Goal: Find specific page/section: Find specific page/section

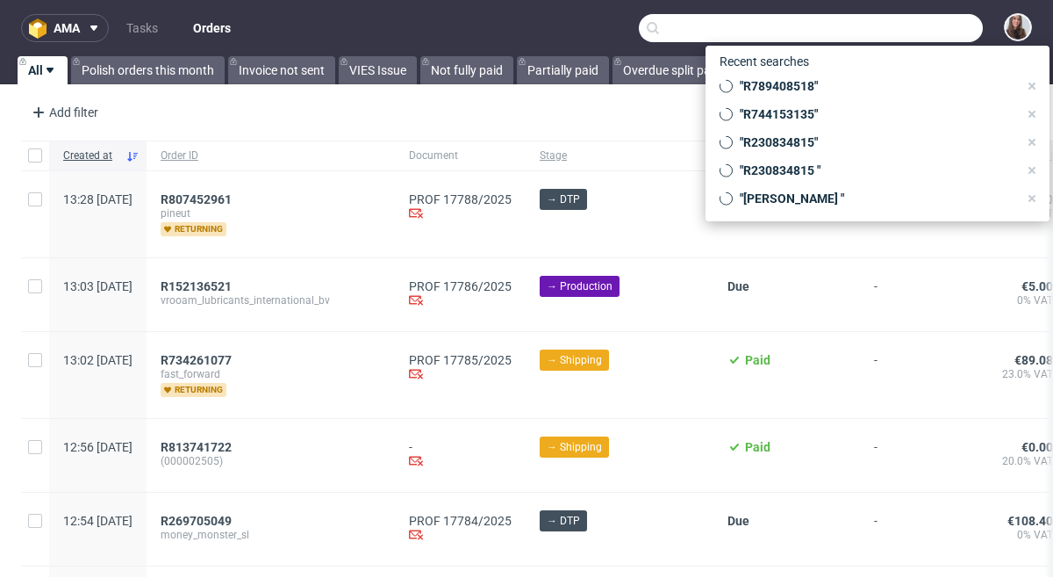
click at [917, 25] on input "text" at bounding box center [811, 28] width 344 height 28
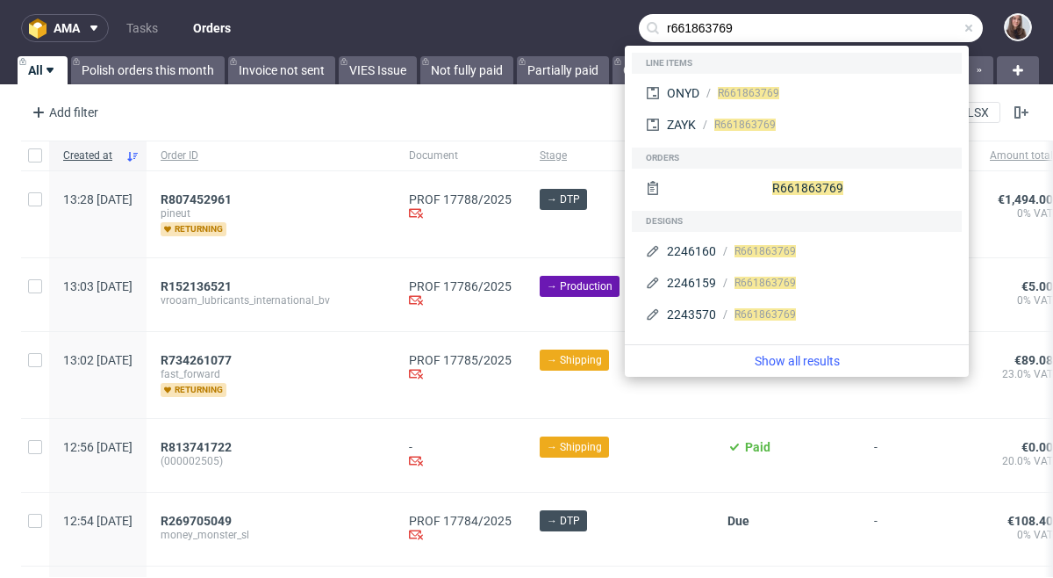
type input "r661863769"
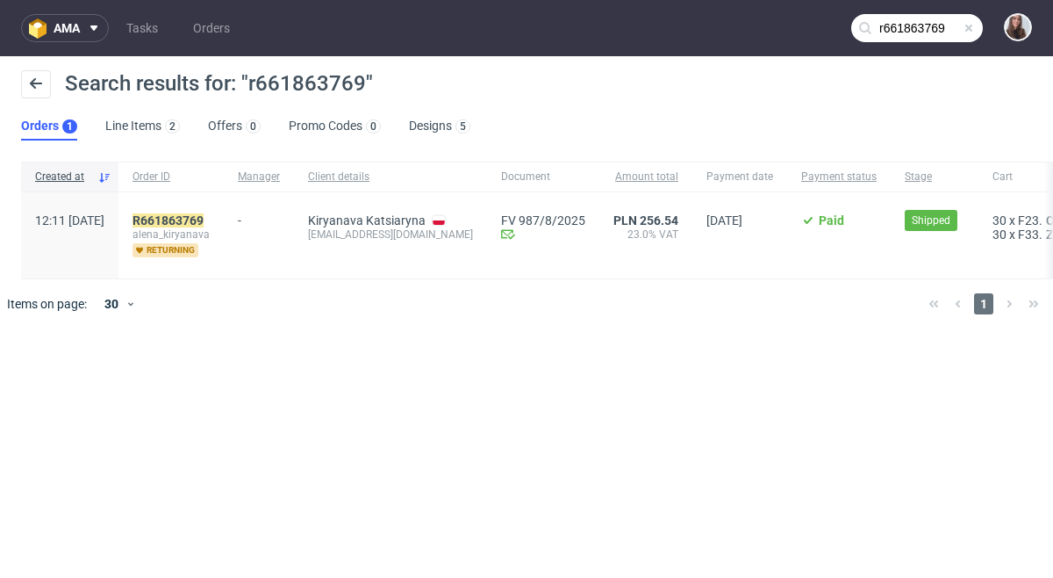
click at [210, 227] on span "alena_kiryanava" at bounding box center [171, 234] width 77 height 14
click at [204, 215] on mark "R661863769" at bounding box center [168, 220] width 71 height 14
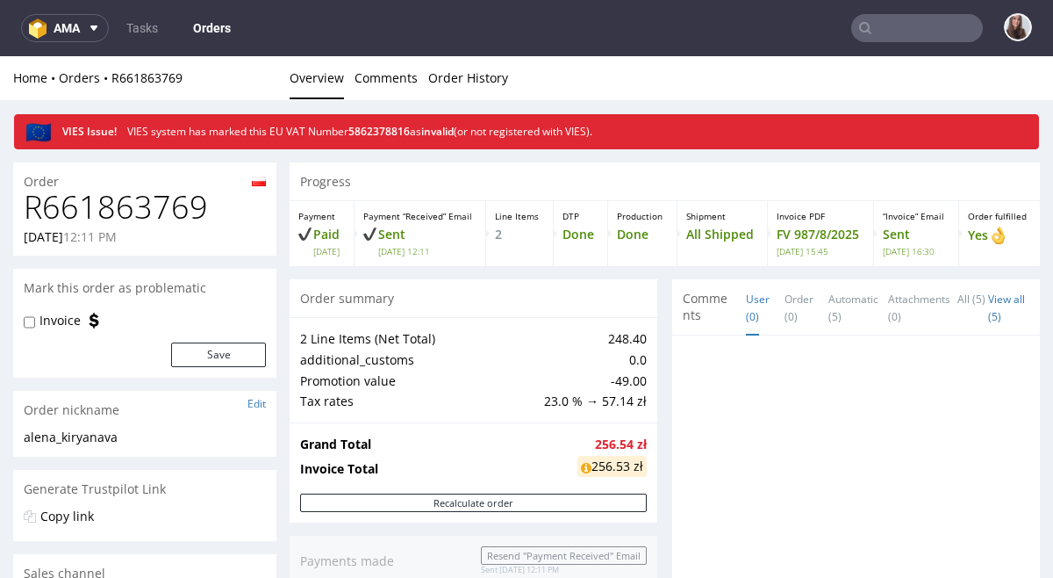
click at [808, 212] on p "Invoice PDF" at bounding box center [821, 216] width 88 height 12
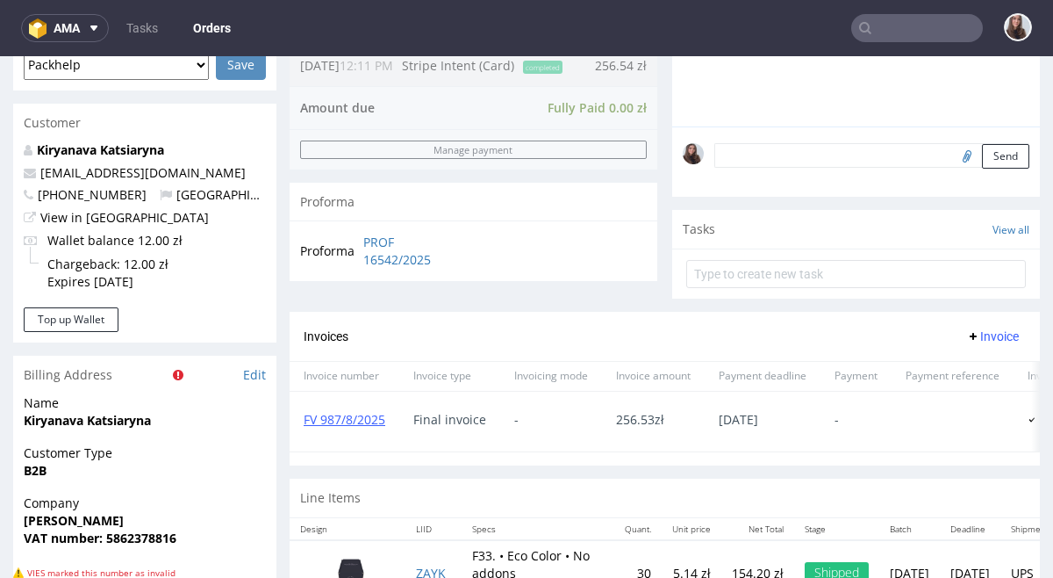
scroll to position [559, 0]
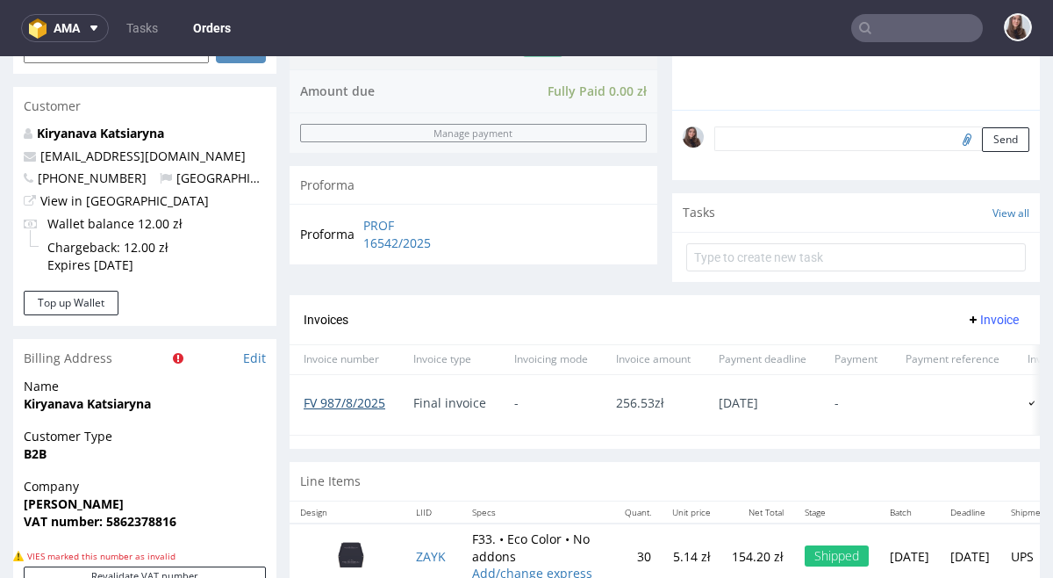
click at [365, 411] on link "FV 987/8/2025" at bounding box center [345, 402] width 82 height 17
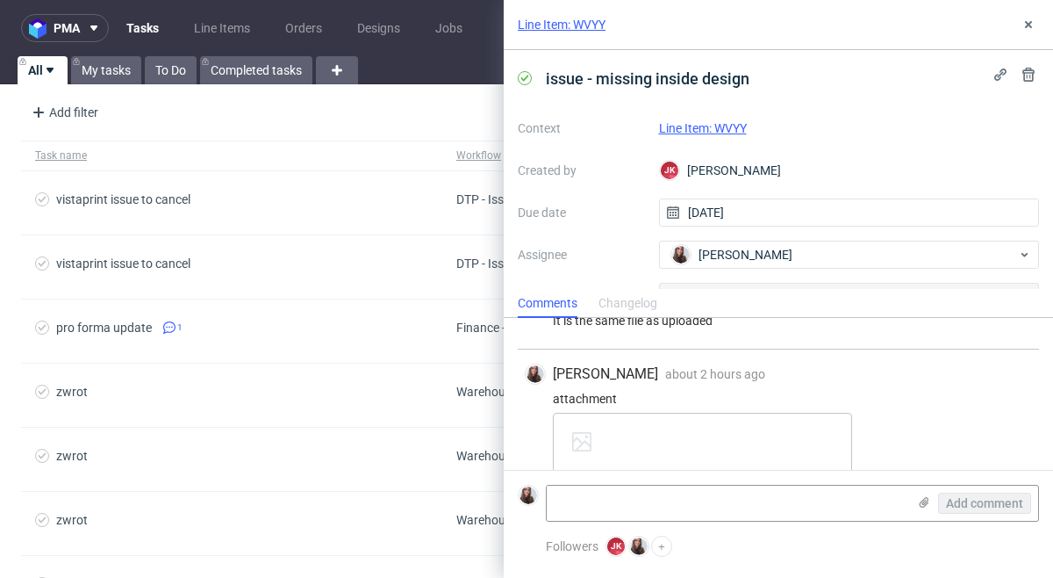
scroll to position [392, 0]
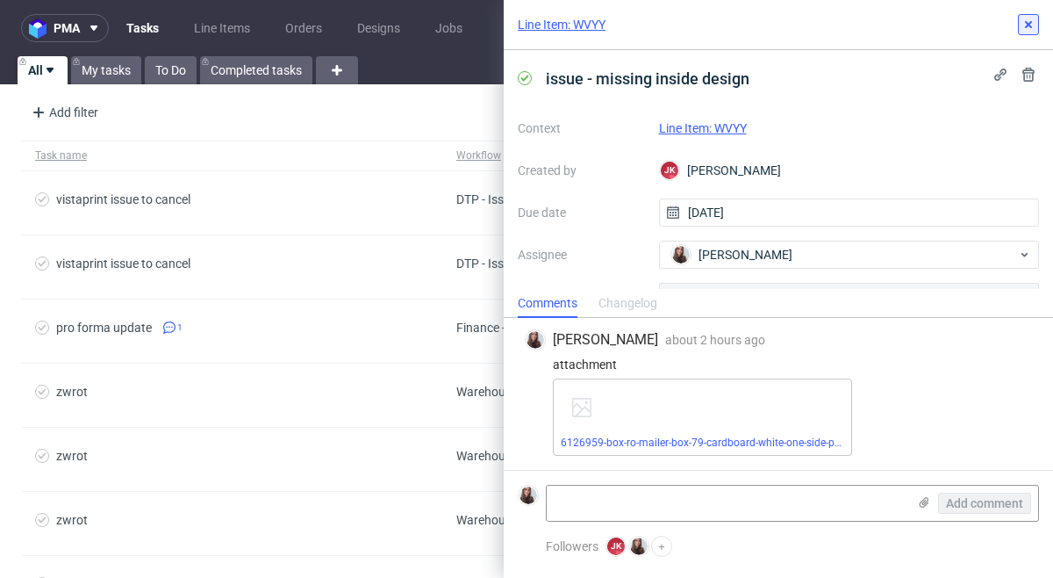
click at [1024, 22] on icon at bounding box center [1029, 25] width 14 height 14
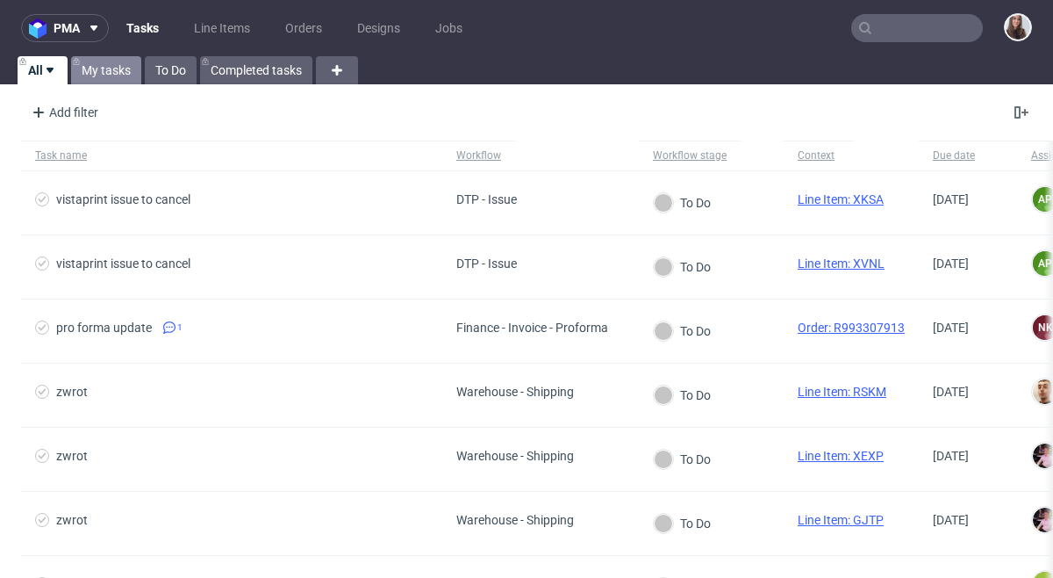
click at [116, 68] on link "My tasks" at bounding box center [106, 70] width 70 height 28
